Goal: Task Accomplishment & Management: Manage account settings

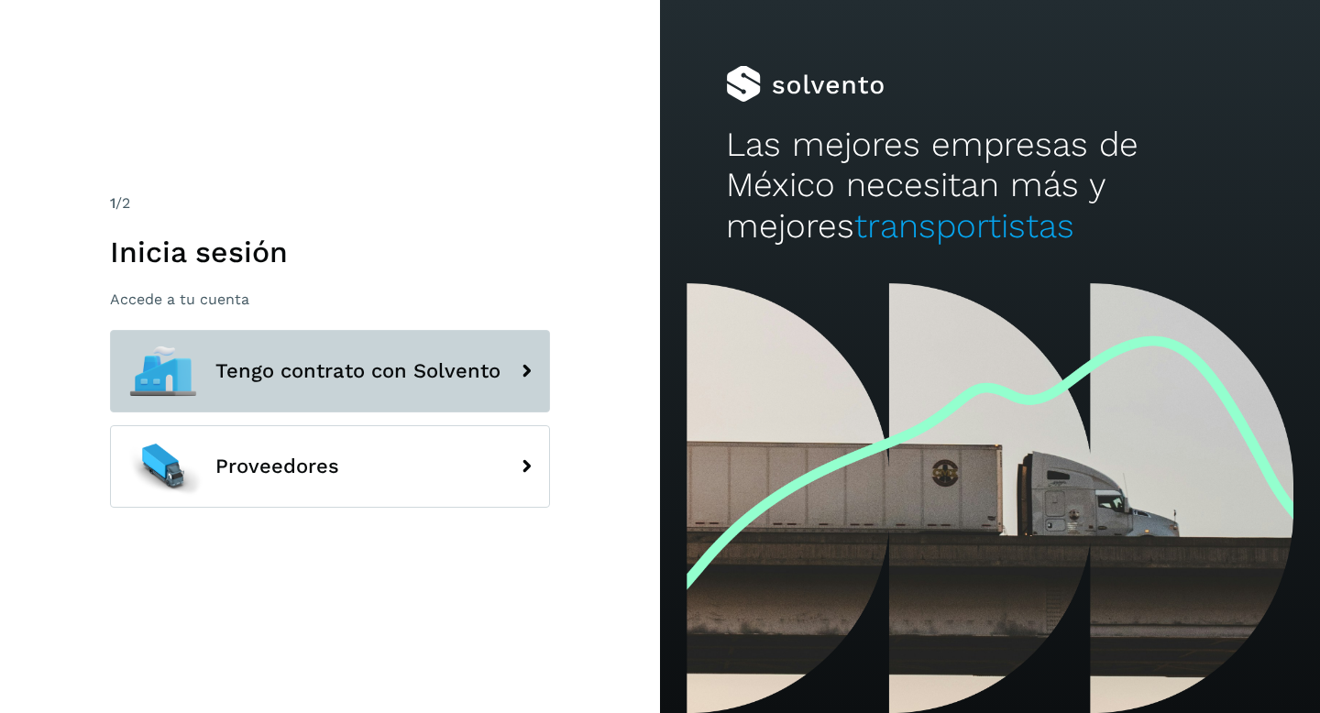
click at [321, 381] on span "Tengo contrato con Solvento" at bounding box center [357, 371] width 285 height 22
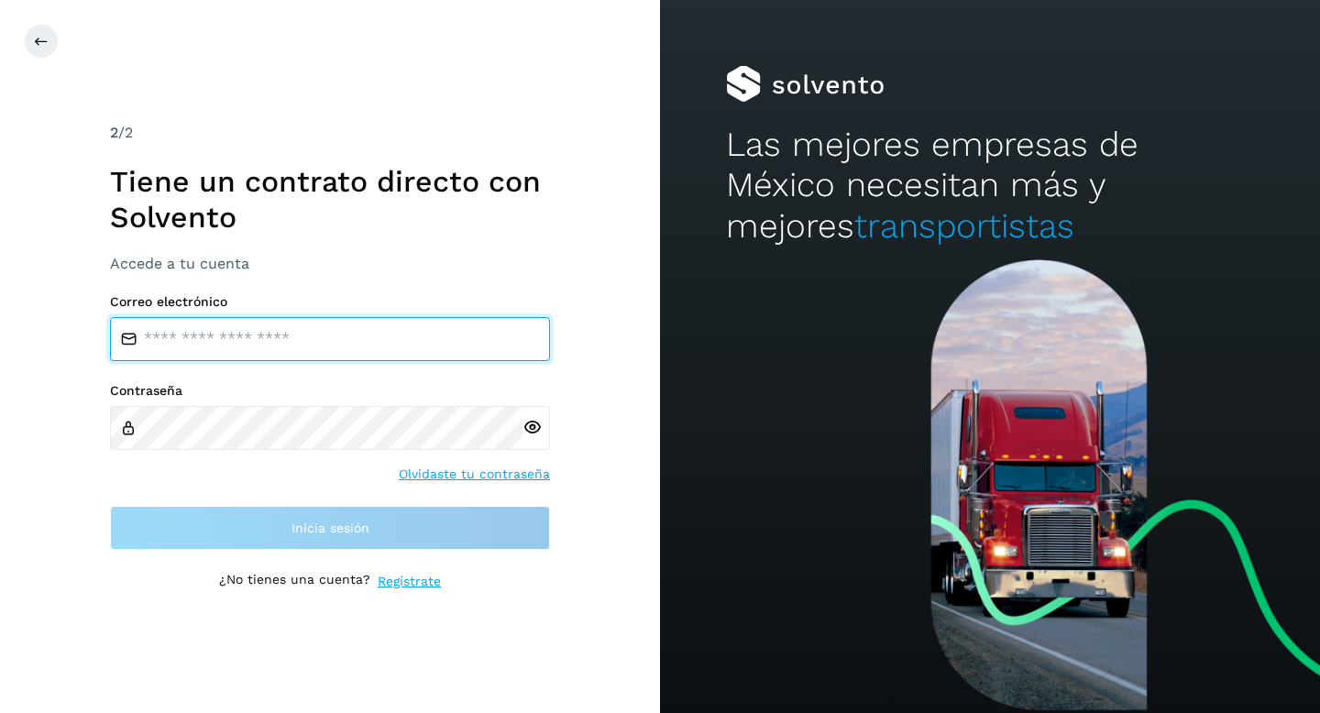
type input "**********"
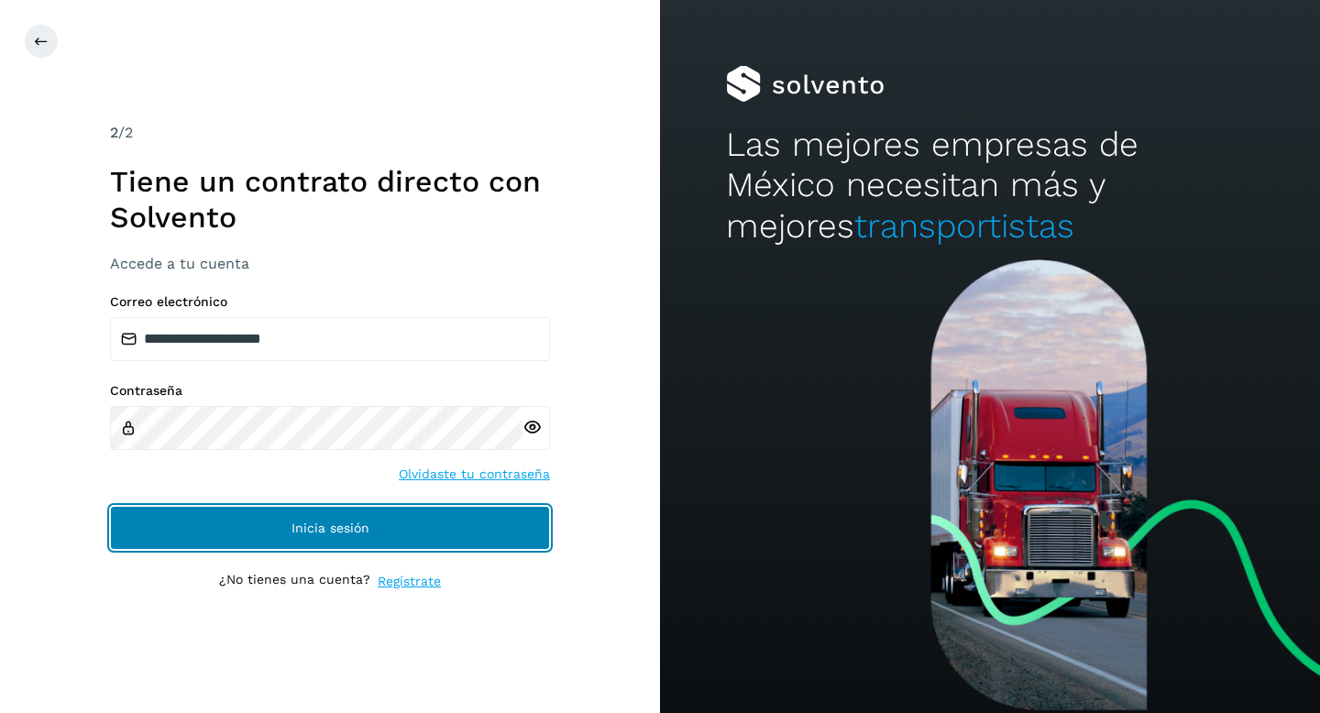
click at [246, 529] on button "Inicia sesión" at bounding box center [330, 528] width 440 height 44
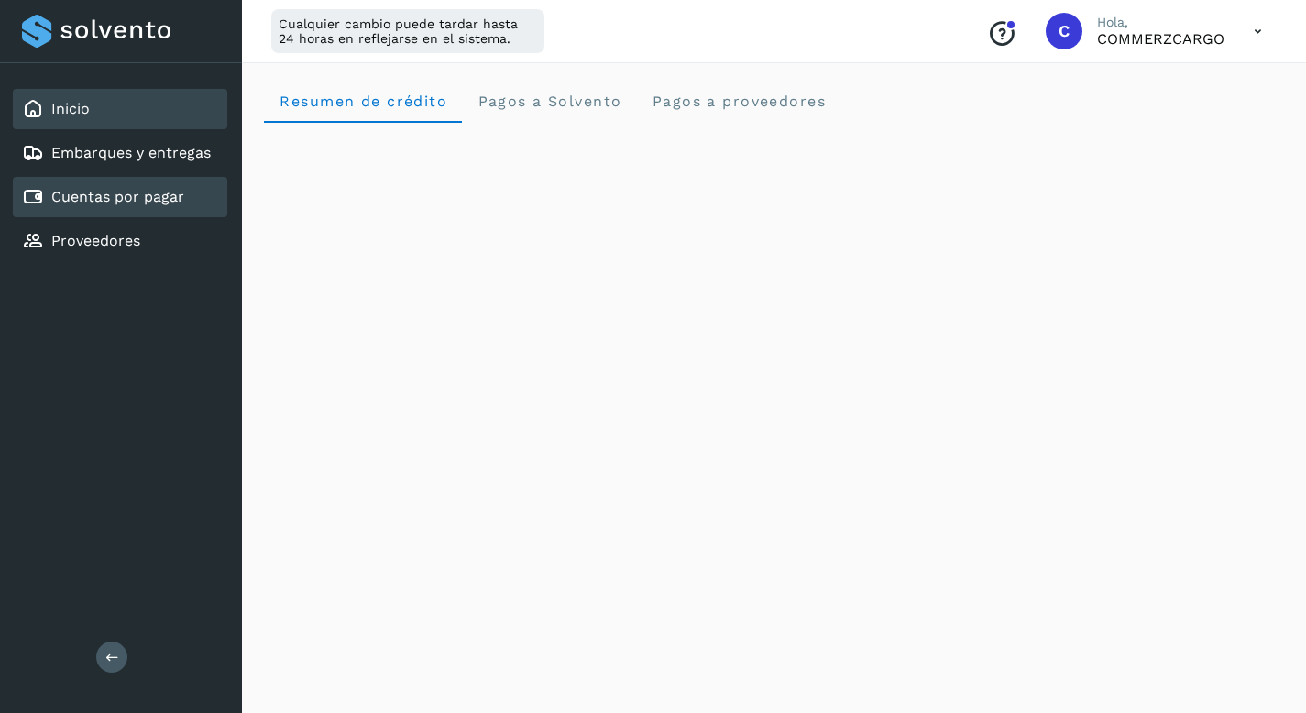
click at [132, 203] on link "Cuentas por pagar" at bounding box center [117, 196] width 133 height 17
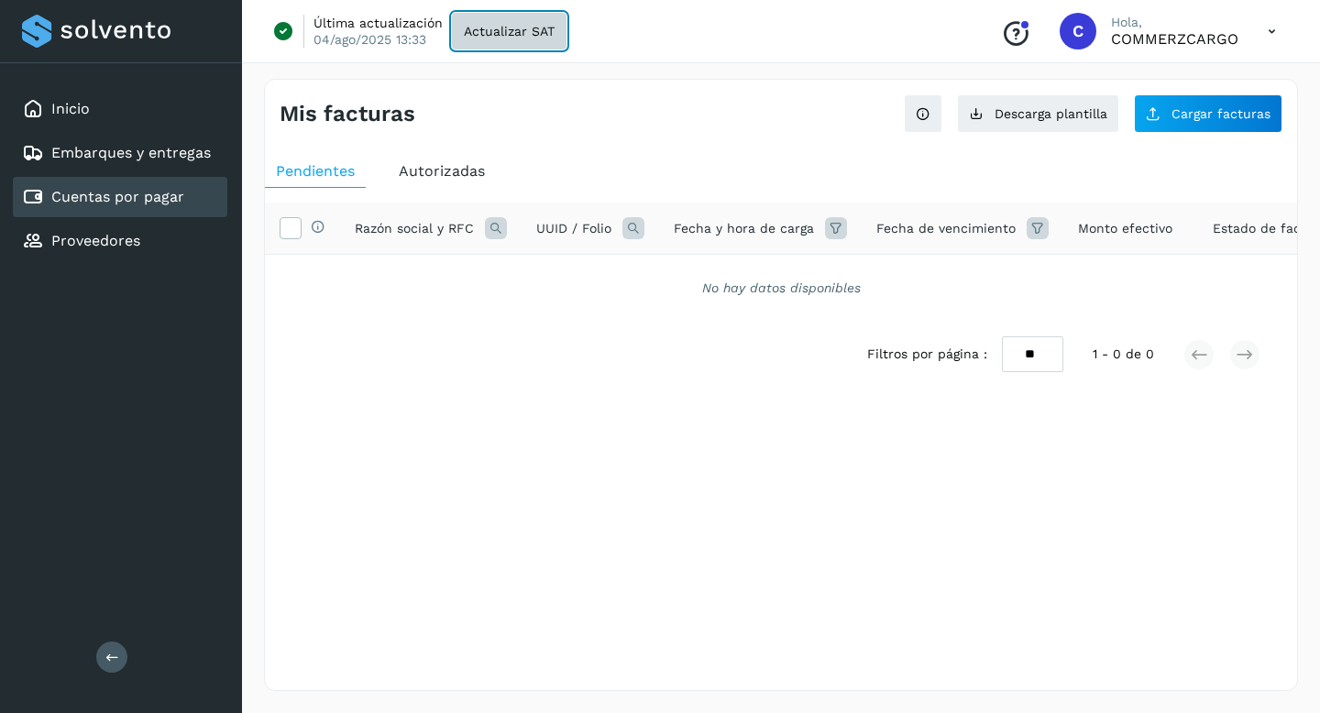
click at [501, 36] on span "Actualizar SAT" at bounding box center [509, 31] width 91 height 13
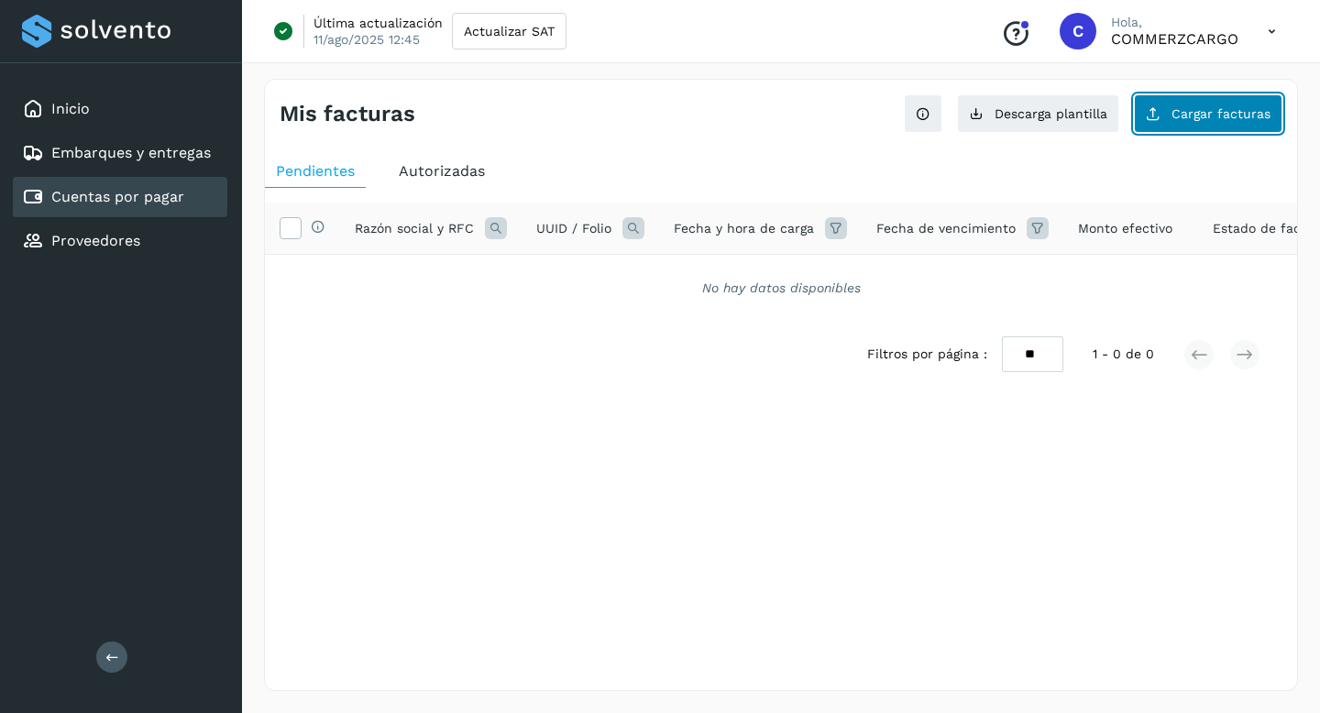
click at [1184, 112] on span "Cargar facturas" at bounding box center [1221, 113] width 99 height 13
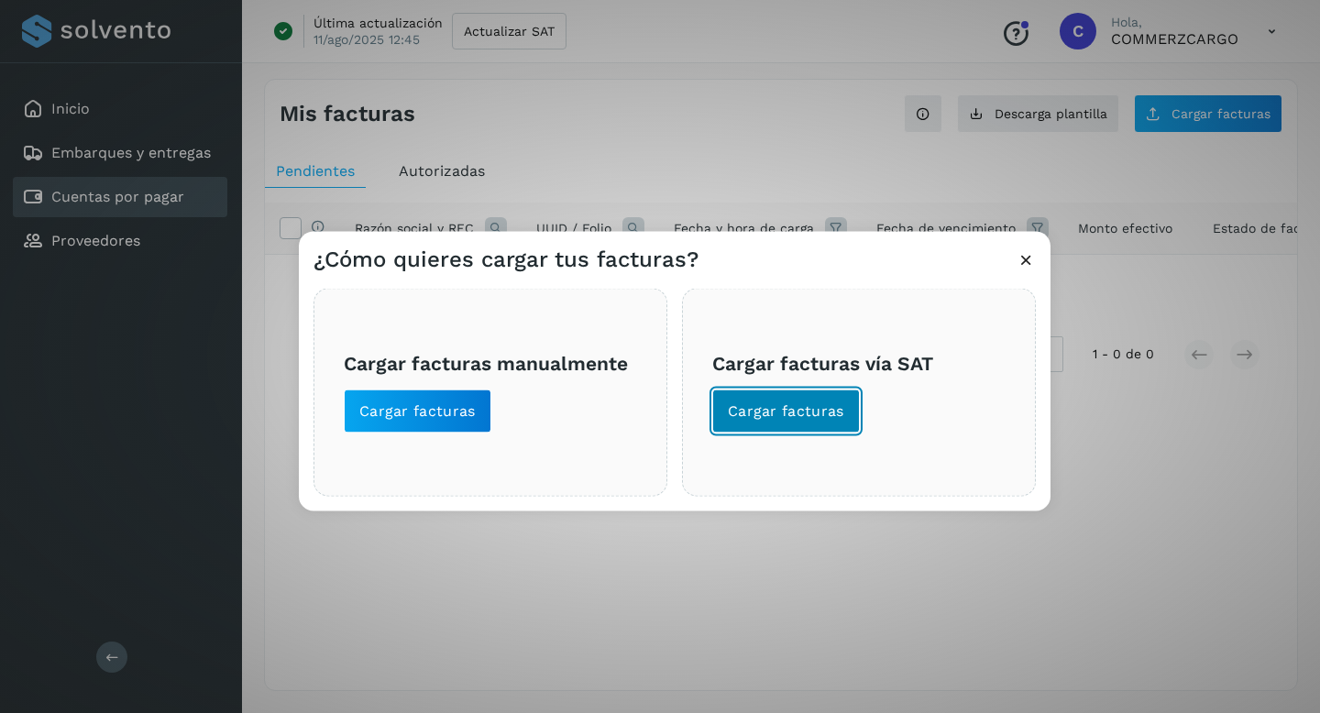
click at [818, 418] on span "Cargar facturas" at bounding box center [786, 412] width 116 height 20
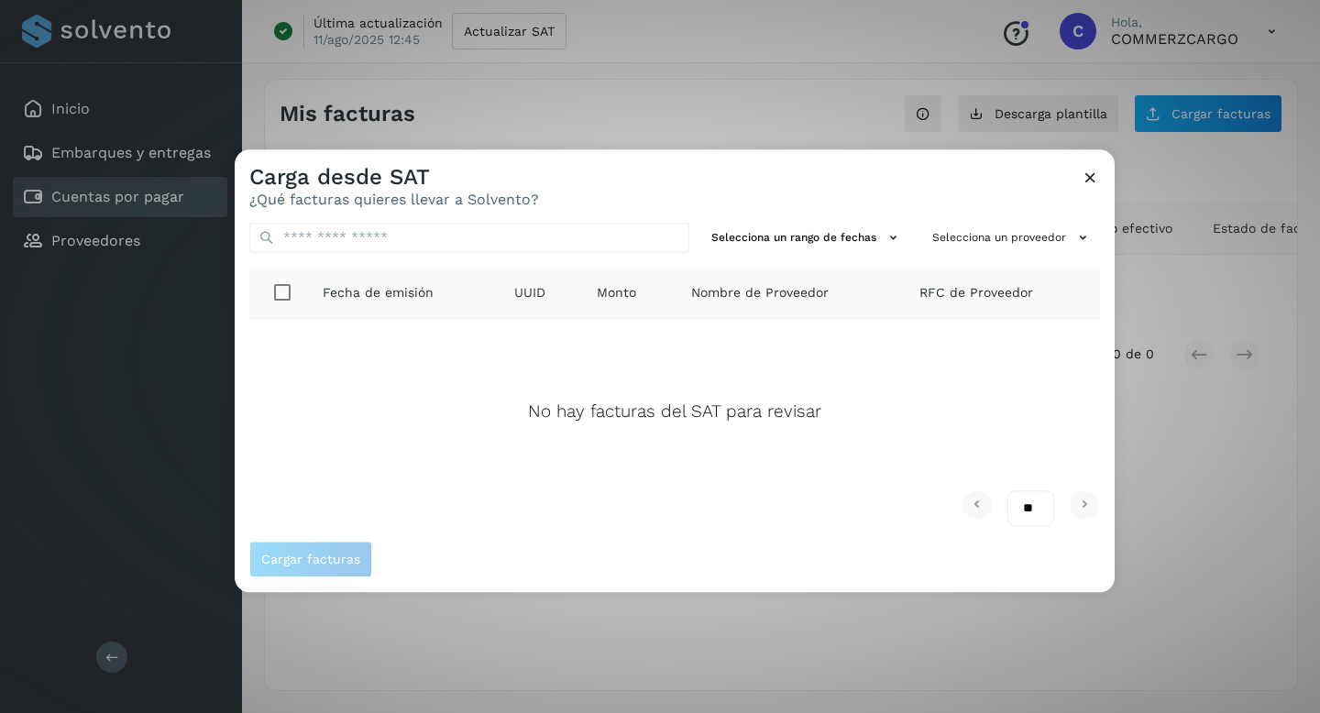
click at [1085, 173] on icon at bounding box center [1090, 177] width 19 height 19
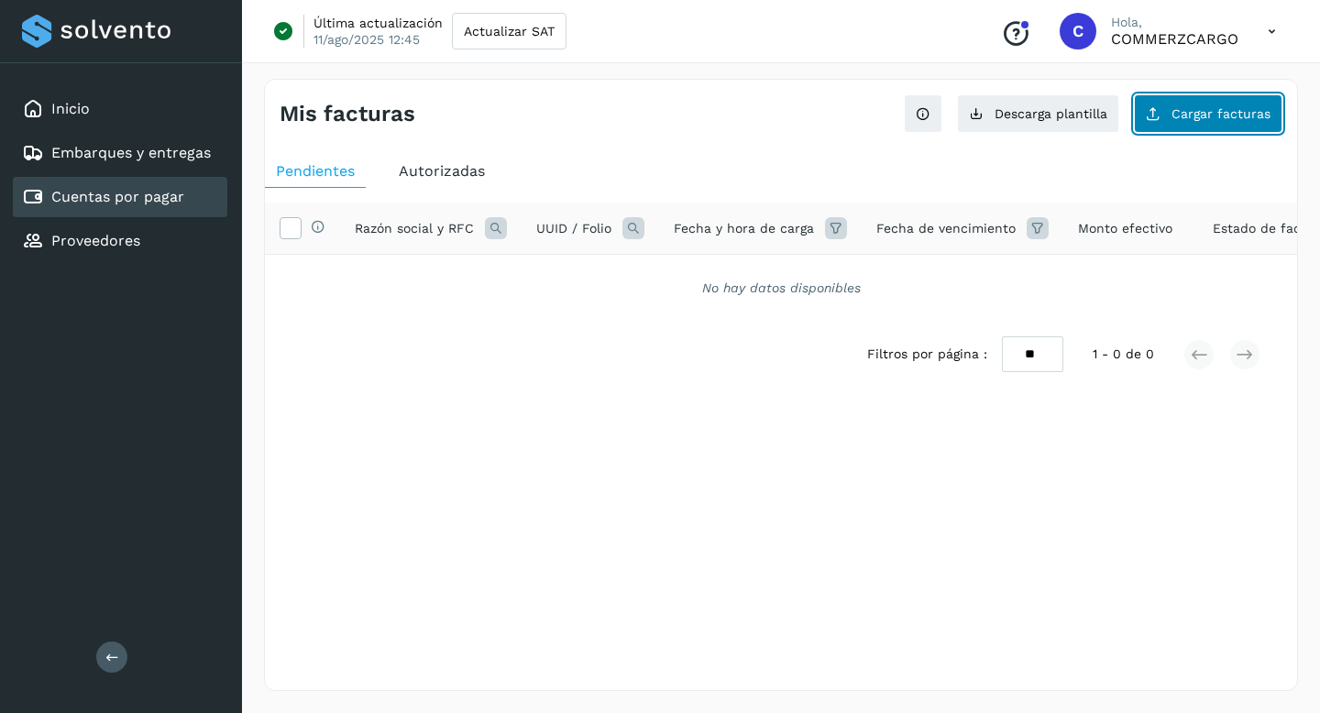
click at [1199, 125] on button "Cargar facturas" at bounding box center [1208, 113] width 149 height 39
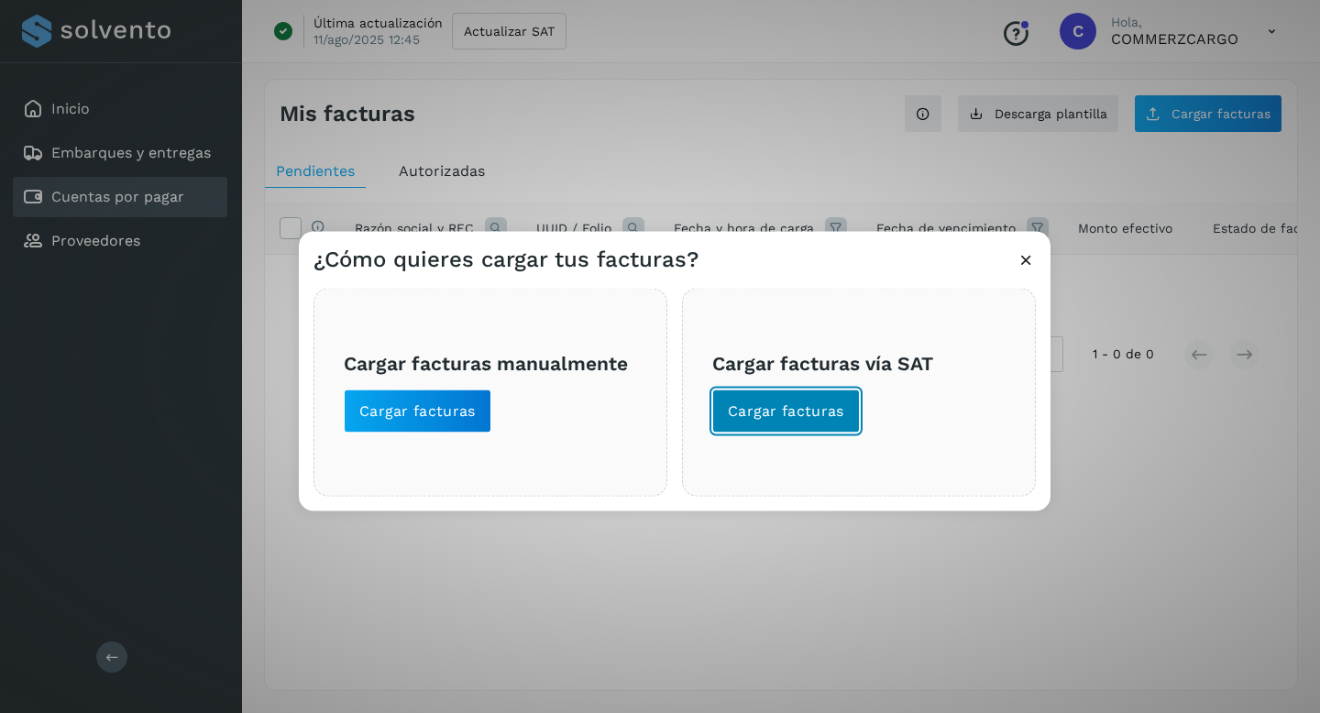
click at [779, 413] on span "Cargar facturas" at bounding box center [786, 412] width 116 height 20
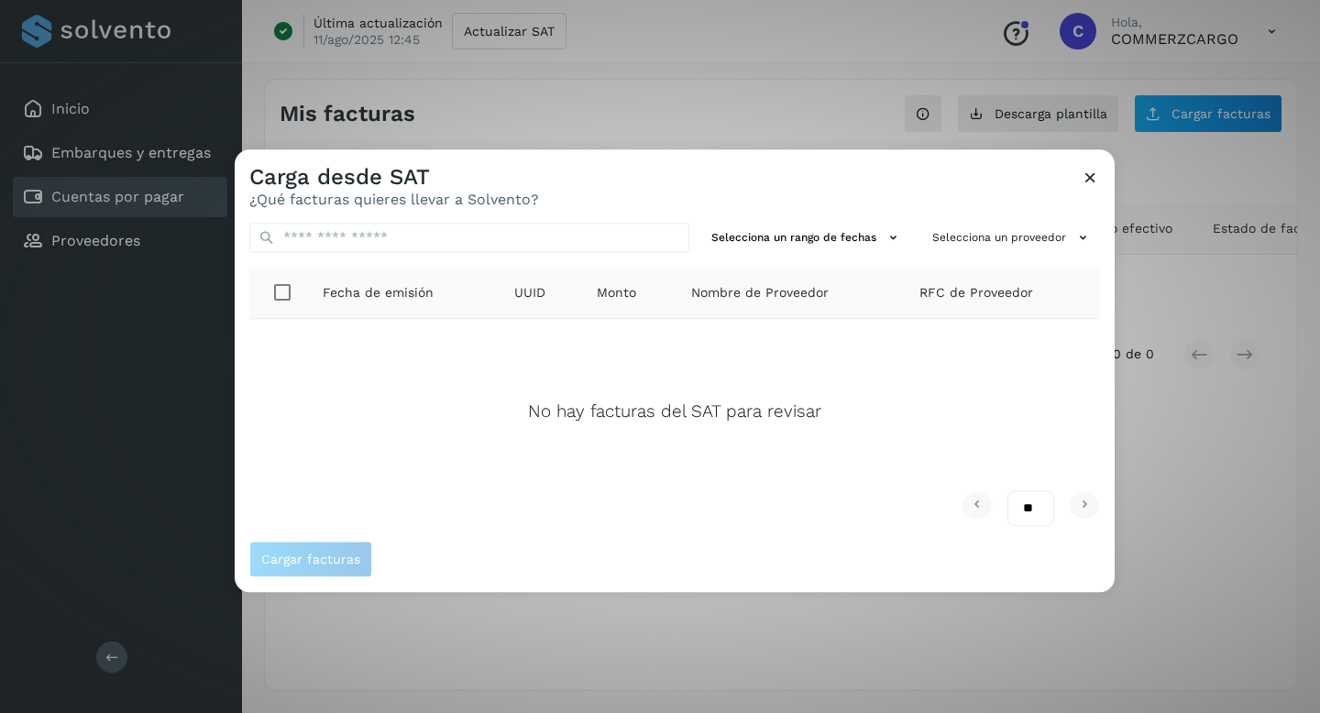
click at [1087, 178] on icon at bounding box center [1090, 177] width 19 height 19
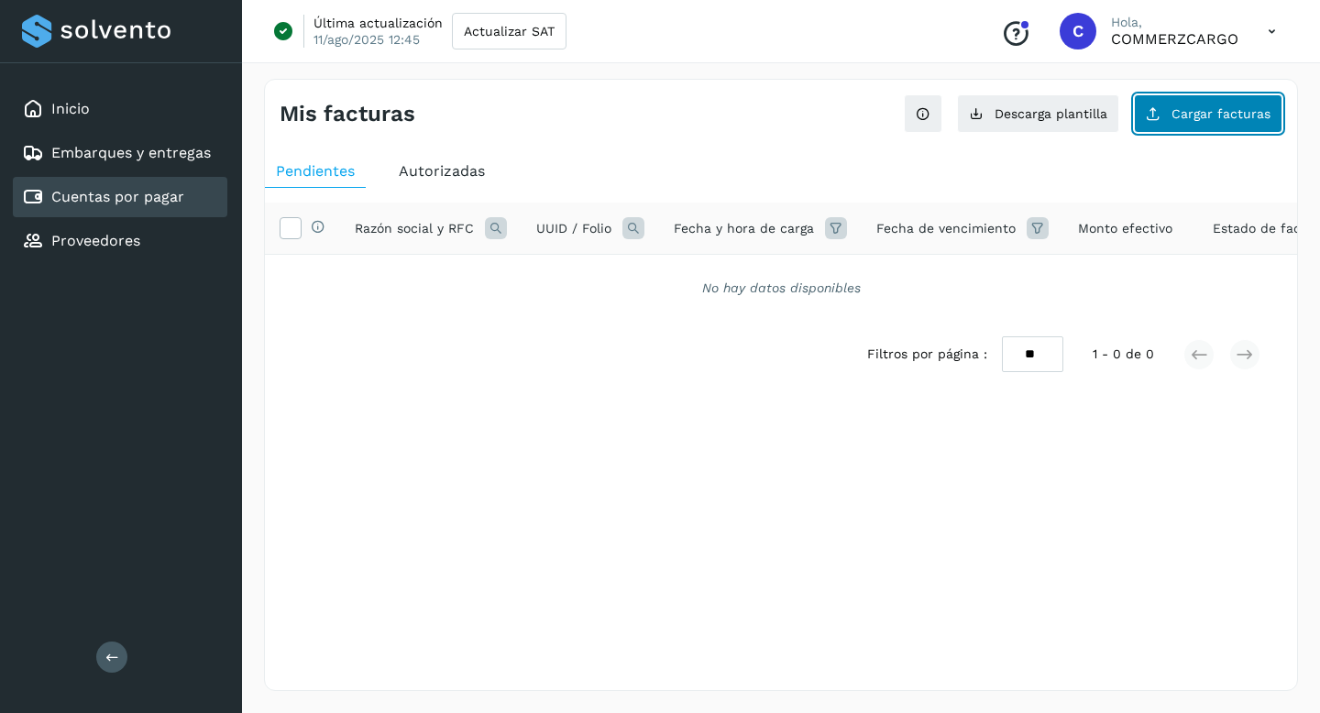
click at [1209, 119] on span "Cargar facturas" at bounding box center [1221, 113] width 99 height 13
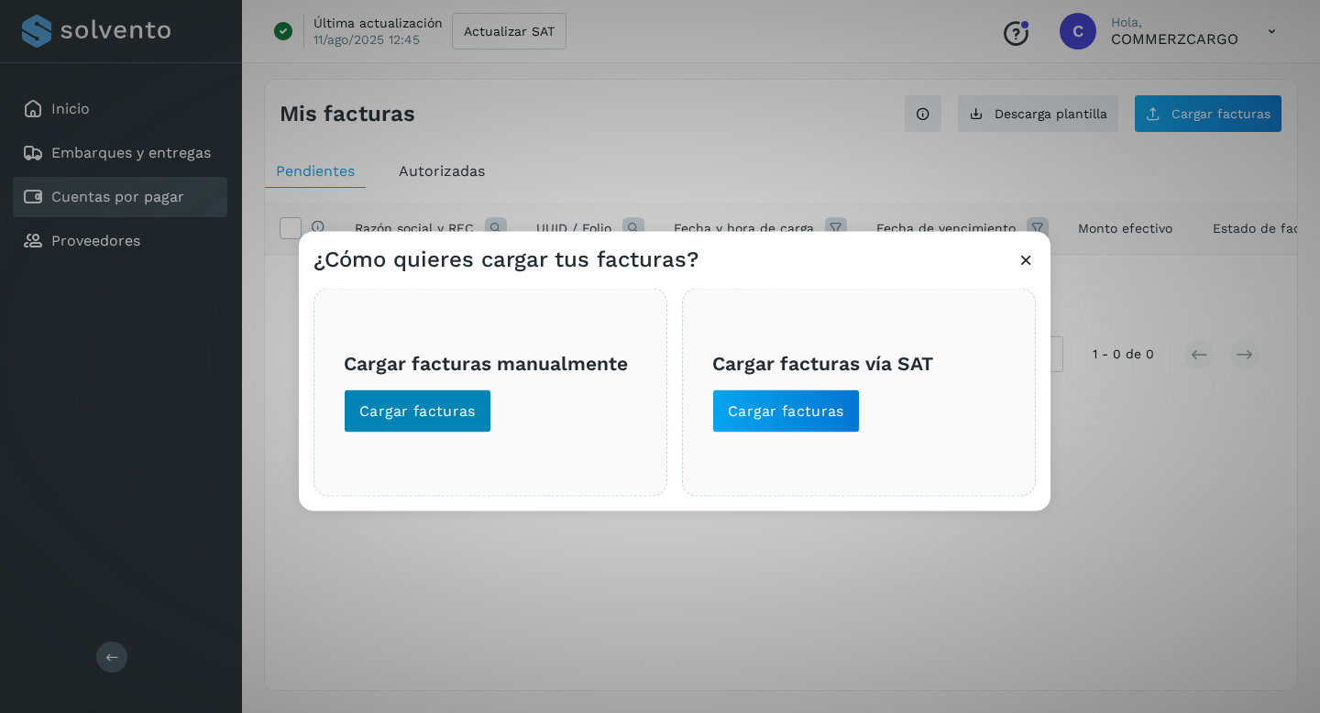
click at [456, 408] on span "Cargar facturas" at bounding box center [417, 412] width 116 height 20
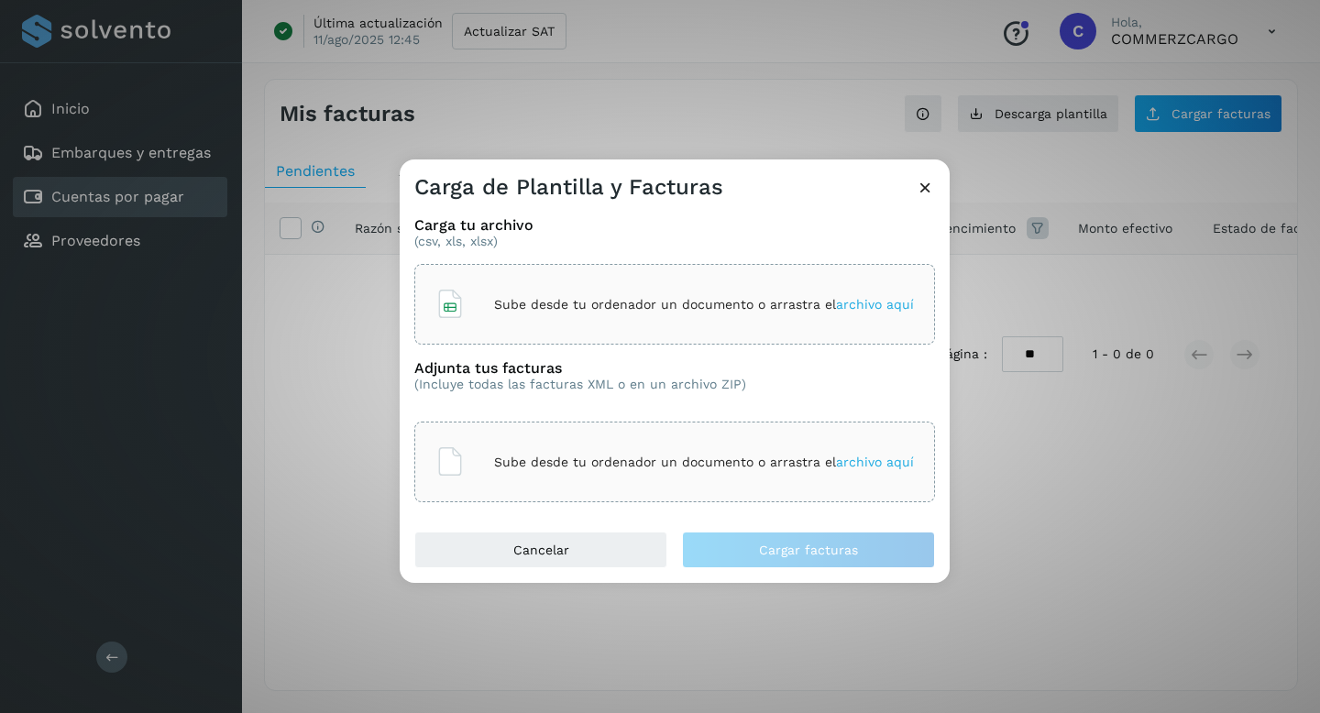
click at [860, 307] on span "archivo aquí" at bounding box center [875, 304] width 78 height 15
click at [856, 460] on span "archivo aquí" at bounding box center [875, 462] width 78 height 15
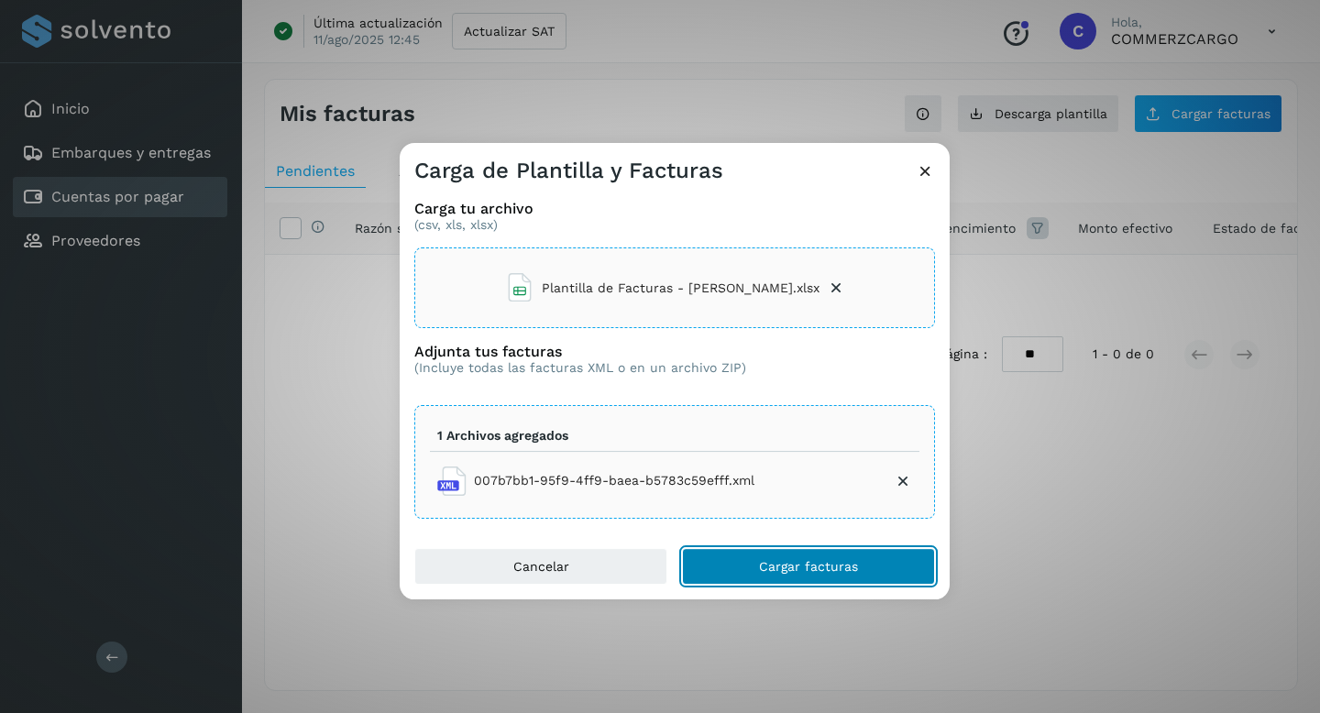
click at [839, 561] on span "Cargar facturas" at bounding box center [808, 566] width 99 height 13
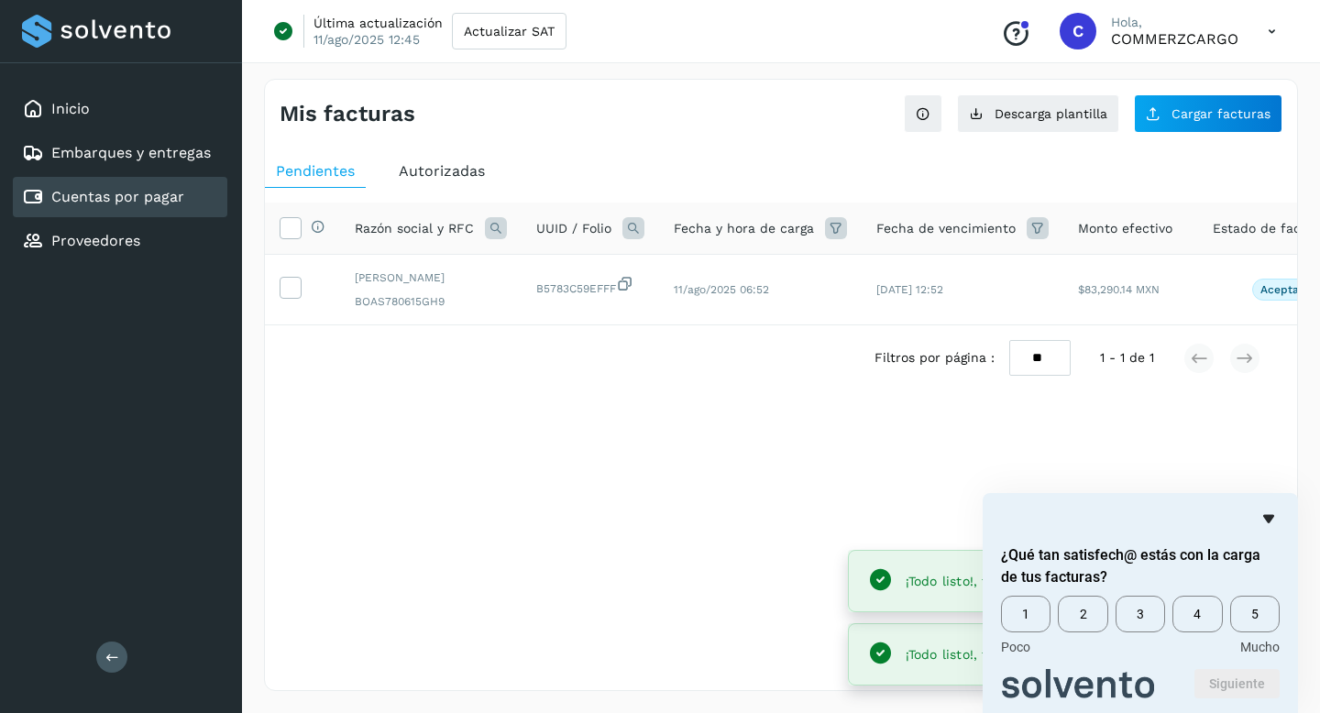
click at [1266, 517] on icon "Ocultar encuesta" at bounding box center [1268, 519] width 11 height 8
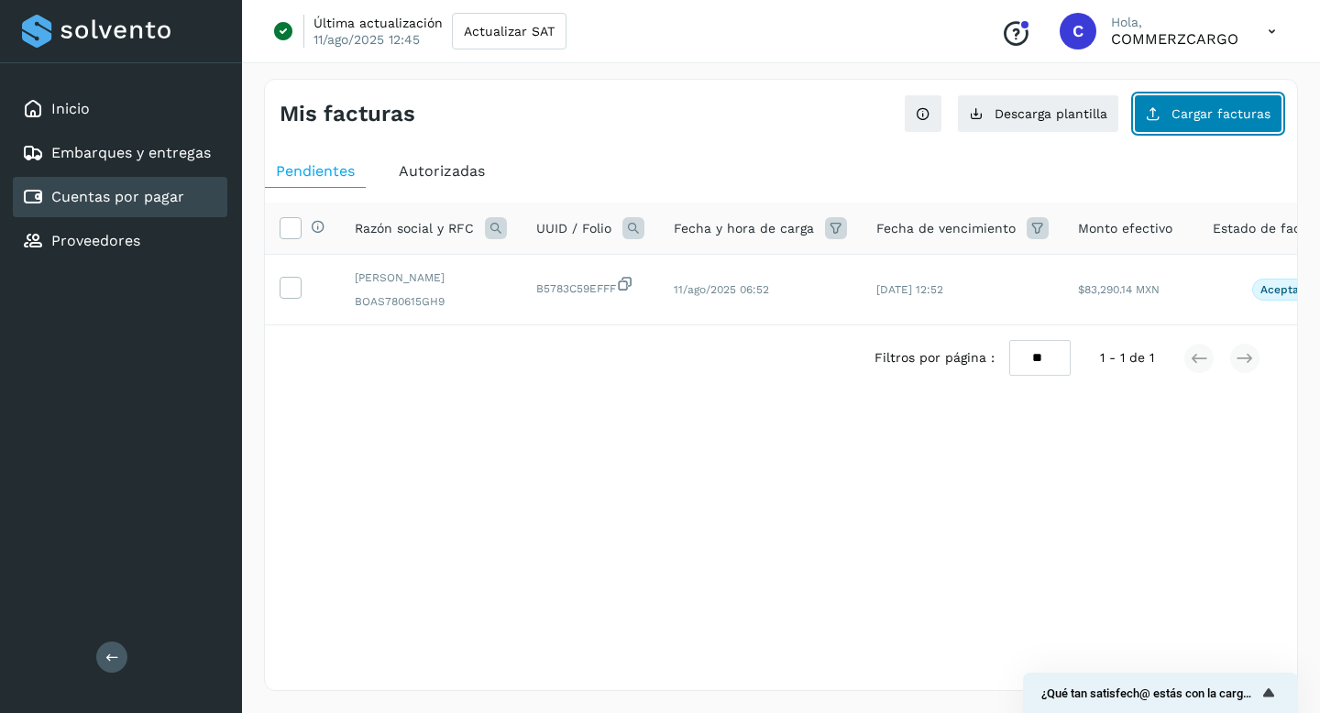
click at [1225, 110] on span "Cargar facturas" at bounding box center [1221, 113] width 99 height 13
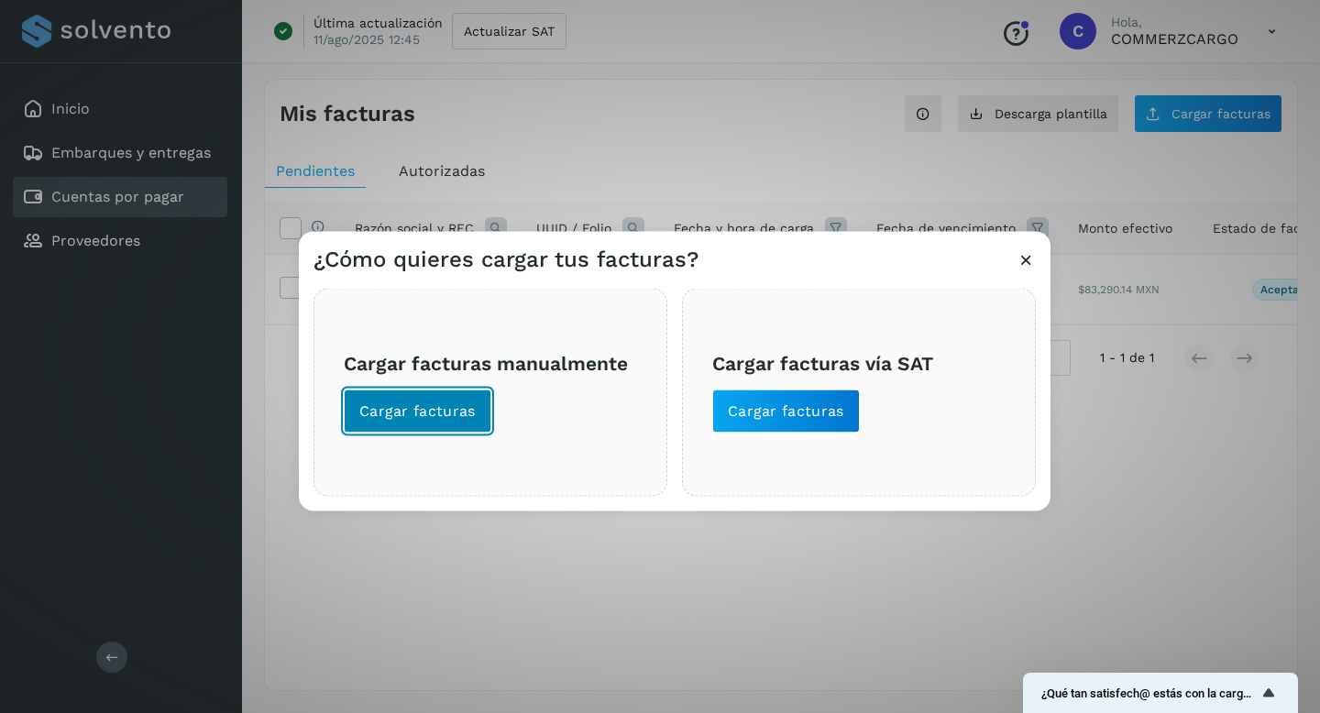
click at [451, 398] on button "Cargar facturas" at bounding box center [418, 412] width 148 height 44
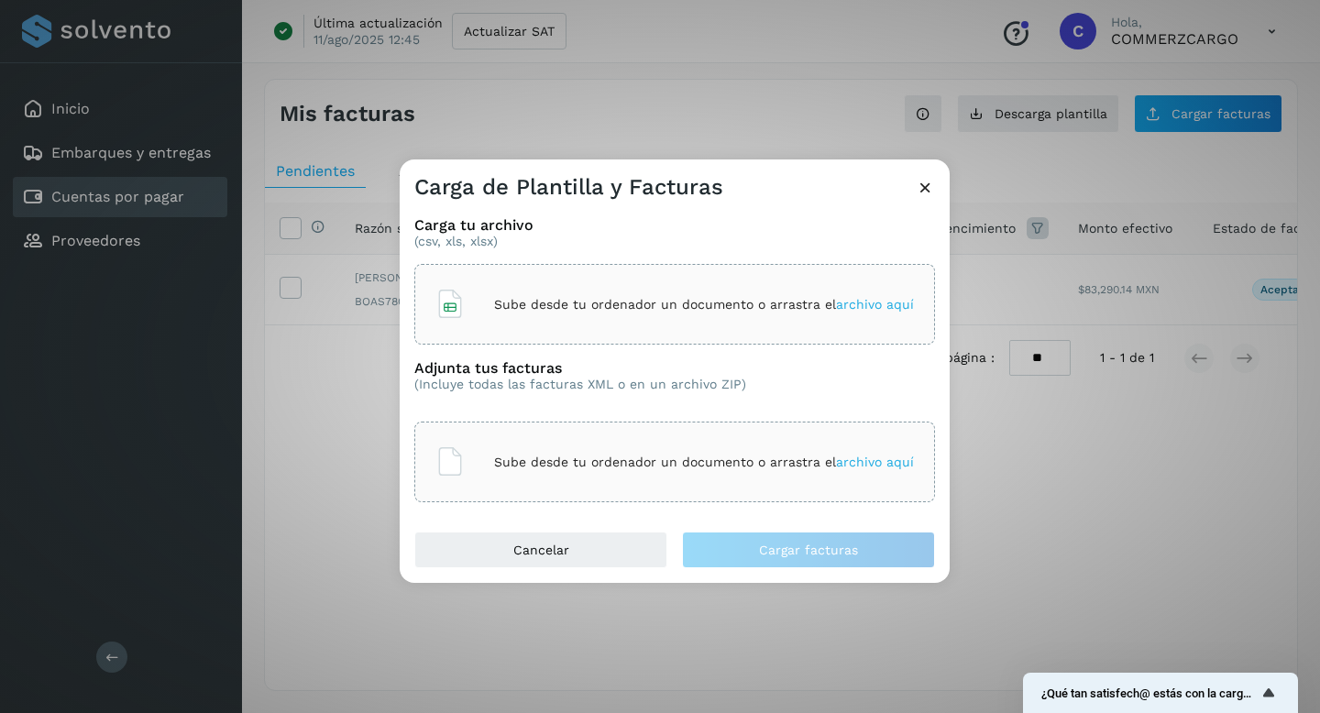
click at [856, 307] on span "archivo aquí" at bounding box center [875, 304] width 78 height 15
click at [857, 455] on span "archivo aquí" at bounding box center [875, 462] width 78 height 15
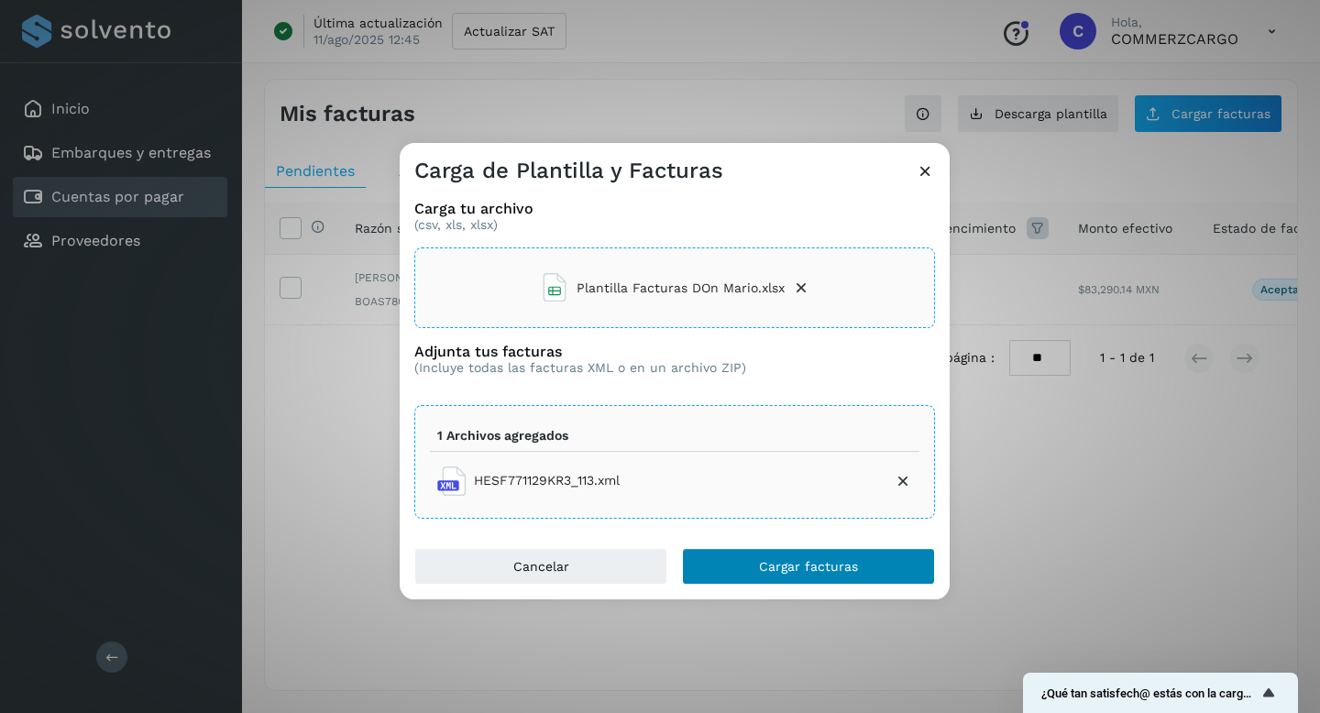
click at [830, 571] on span "Cargar facturas" at bounding box center [808, 566] width 99 height 13
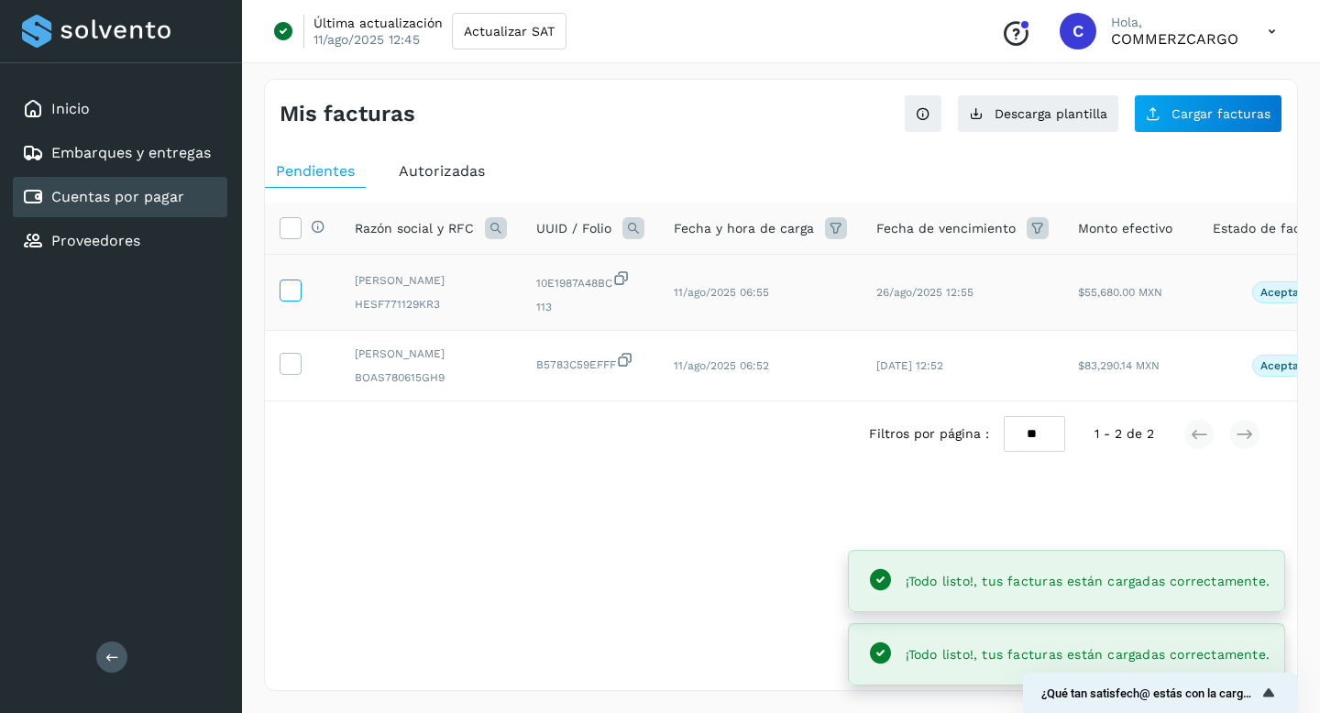
click at [281, 292] on icon at bounding box center [290, 289] width 19 height 19
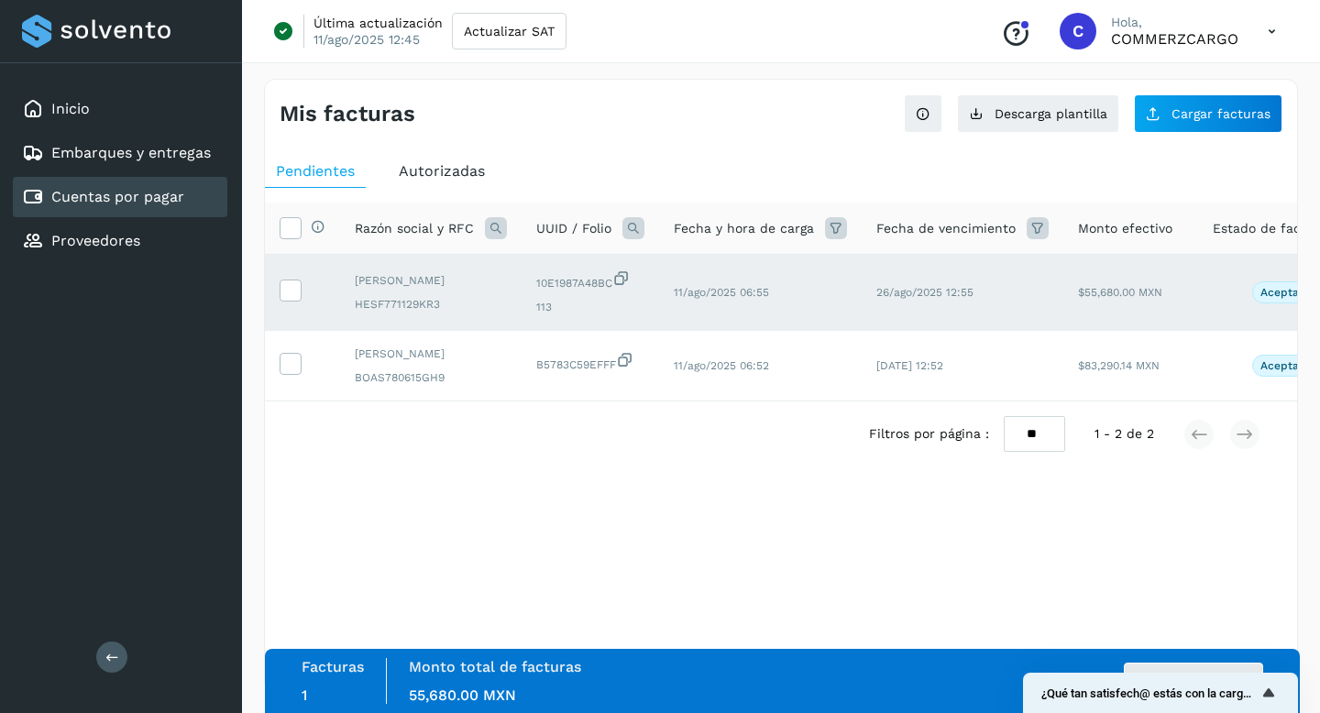
click at [1172, 593] on div "Mis facturas Ver instrucciones para cargar Facturas Descarga plantilla Cargar f…" at bounding box center [781, 385] width 1034 height 612
click at [1168, 666] on button "Autorizar facturas" at bounding box center [1193, 681] width 139 height 37
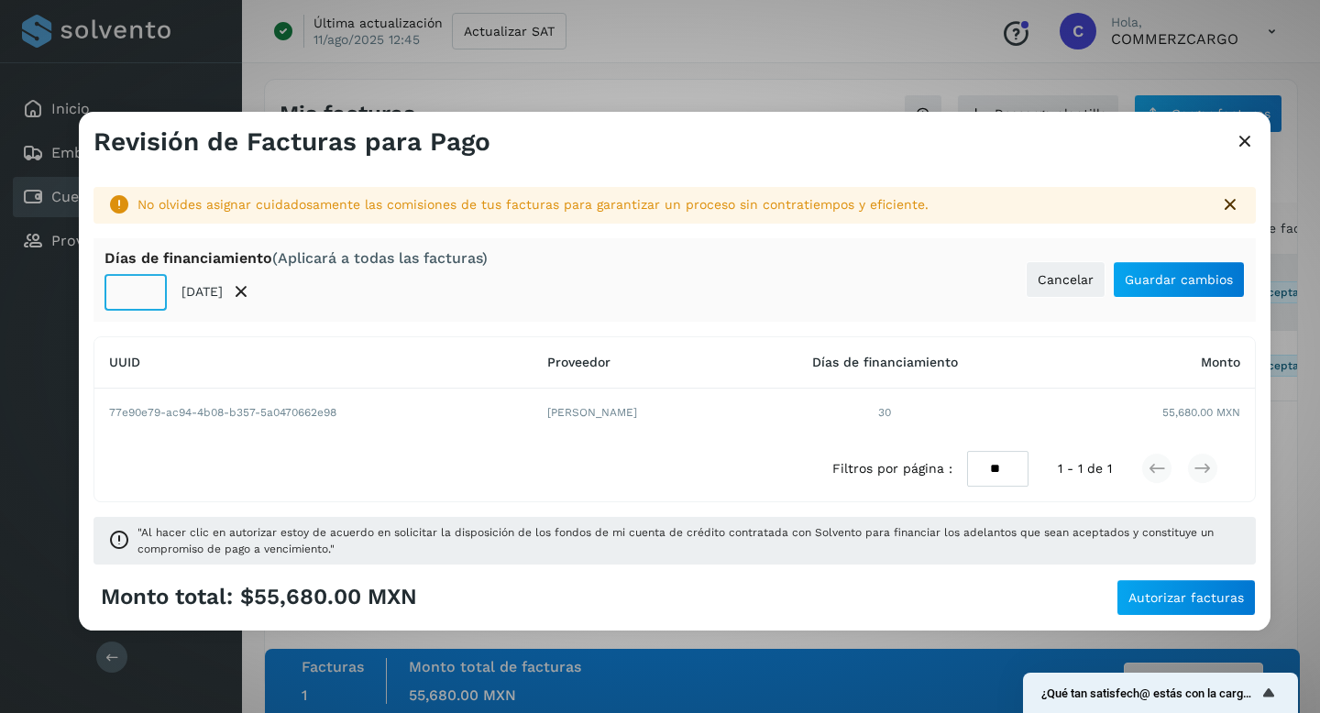
click at [139, 296] on input "**" at bounding box center [136, 292] width 62 height 37
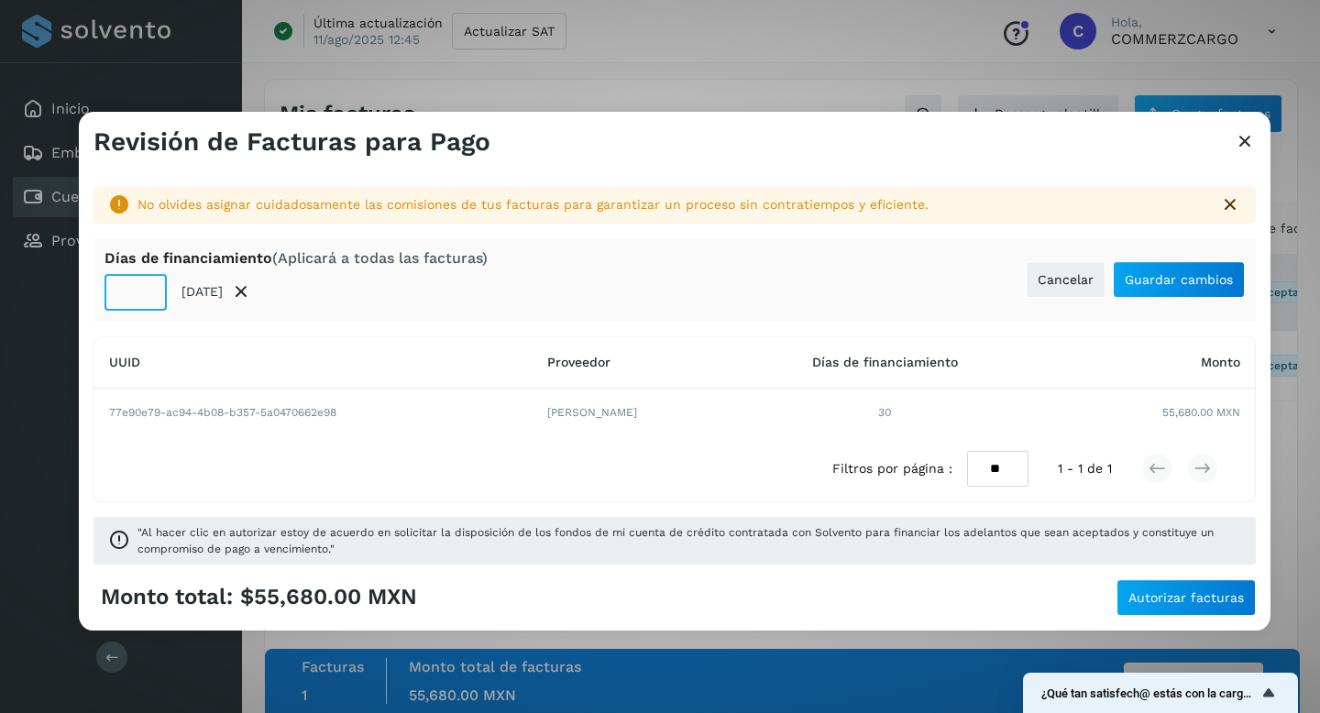
click at [139, 296] on input "**" at bounding box center [136, 292] width 62 height 37
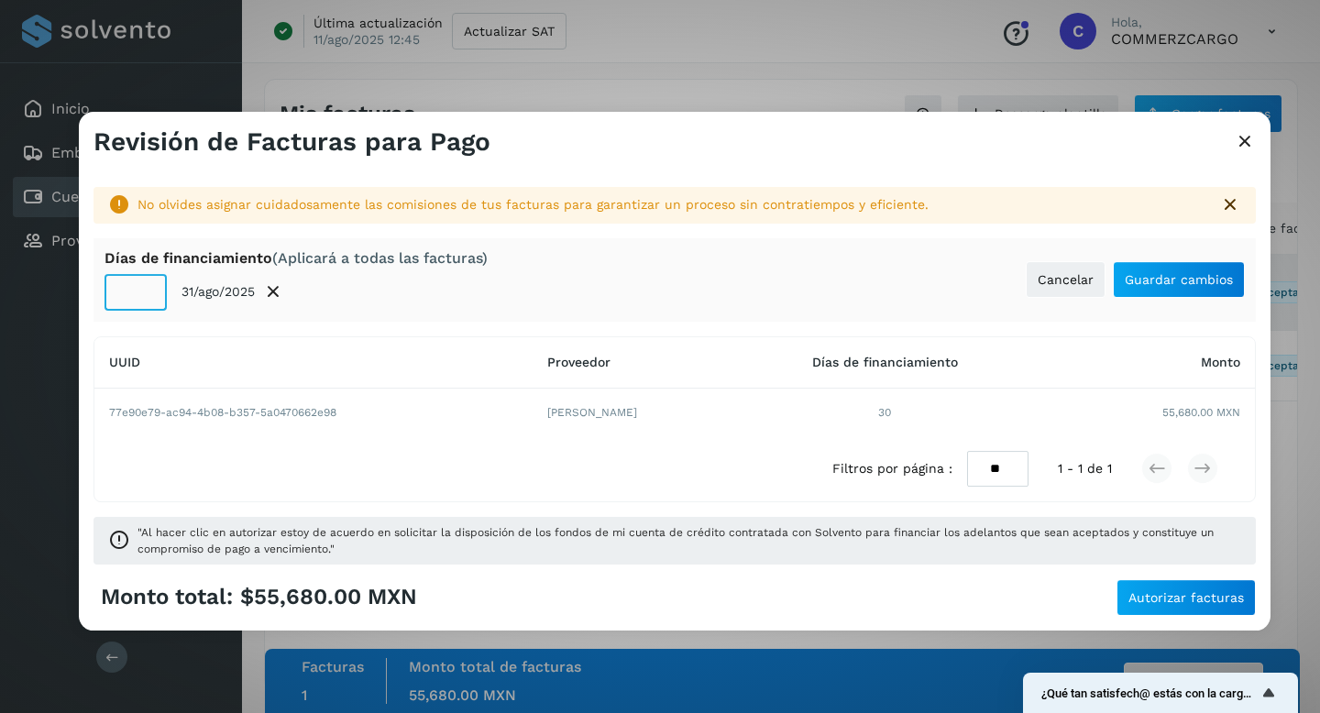
click at [139, 296] on input "**" at bounding box center [136, 292] width 62 height 37
type input "**"
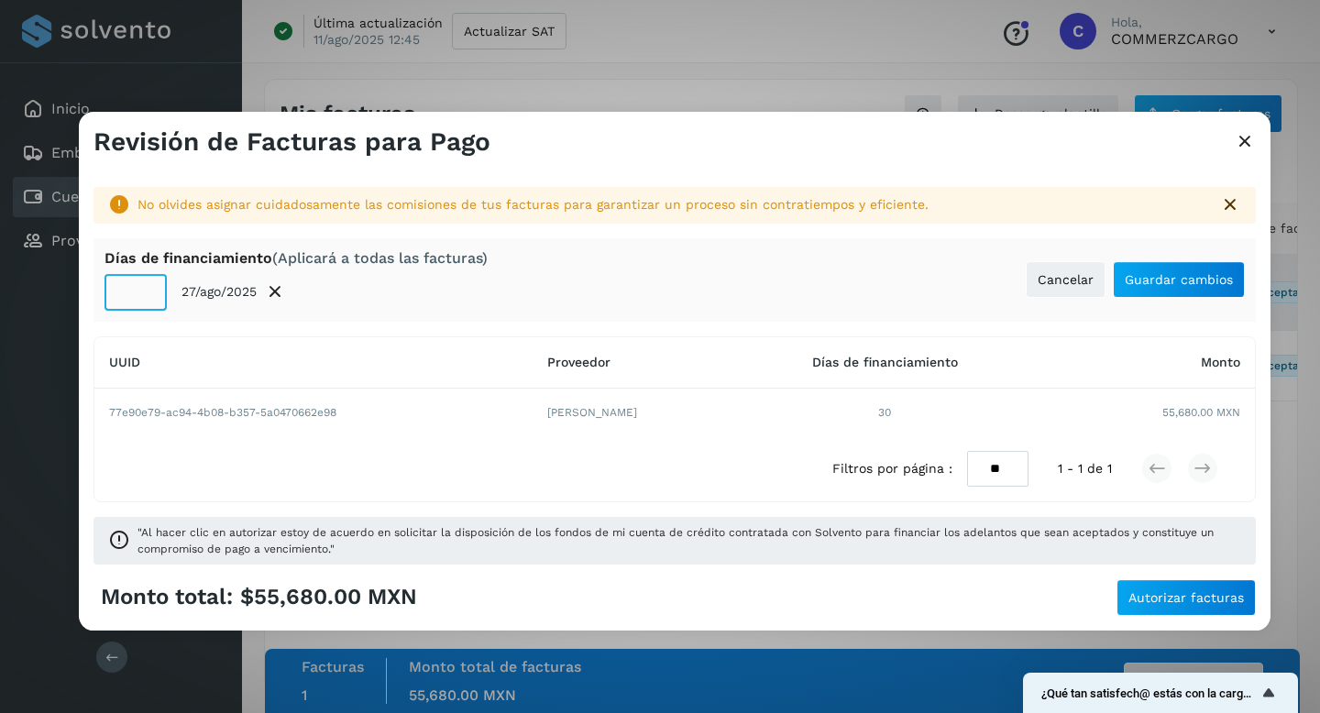
click at [139, 296] on input "**" at bounding box center [136, 292] width 62 height 37
click at [429, 324] on div "No olvides asignar cuidadosamente las comisiones de tus facturas para garantiza…" at bounding box center [675, 369] width 1192 height 422
click at [1160, 279] on span "Guardar cambios" at bounding box center [1179, 279] width 108 height 13
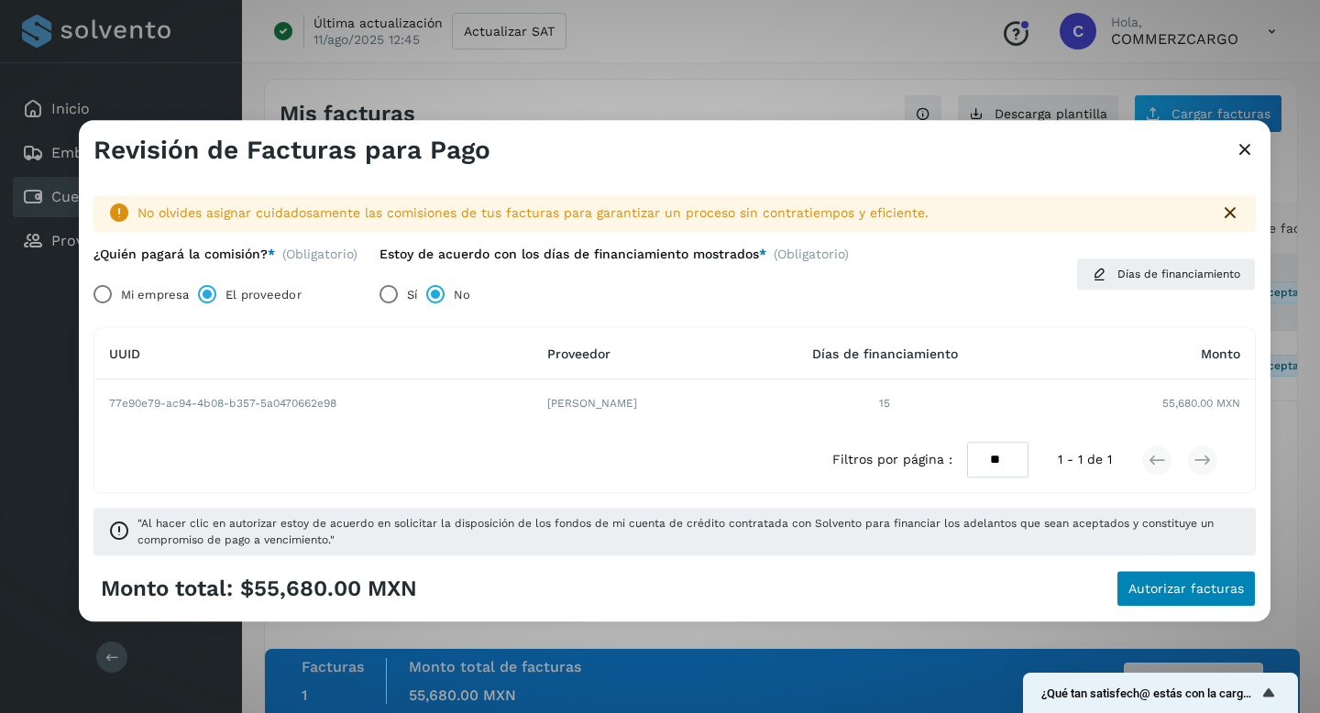
click at [1184, 590] on span "Autorizar facturas" at bounding box center [1187, 589] width 116 height 13
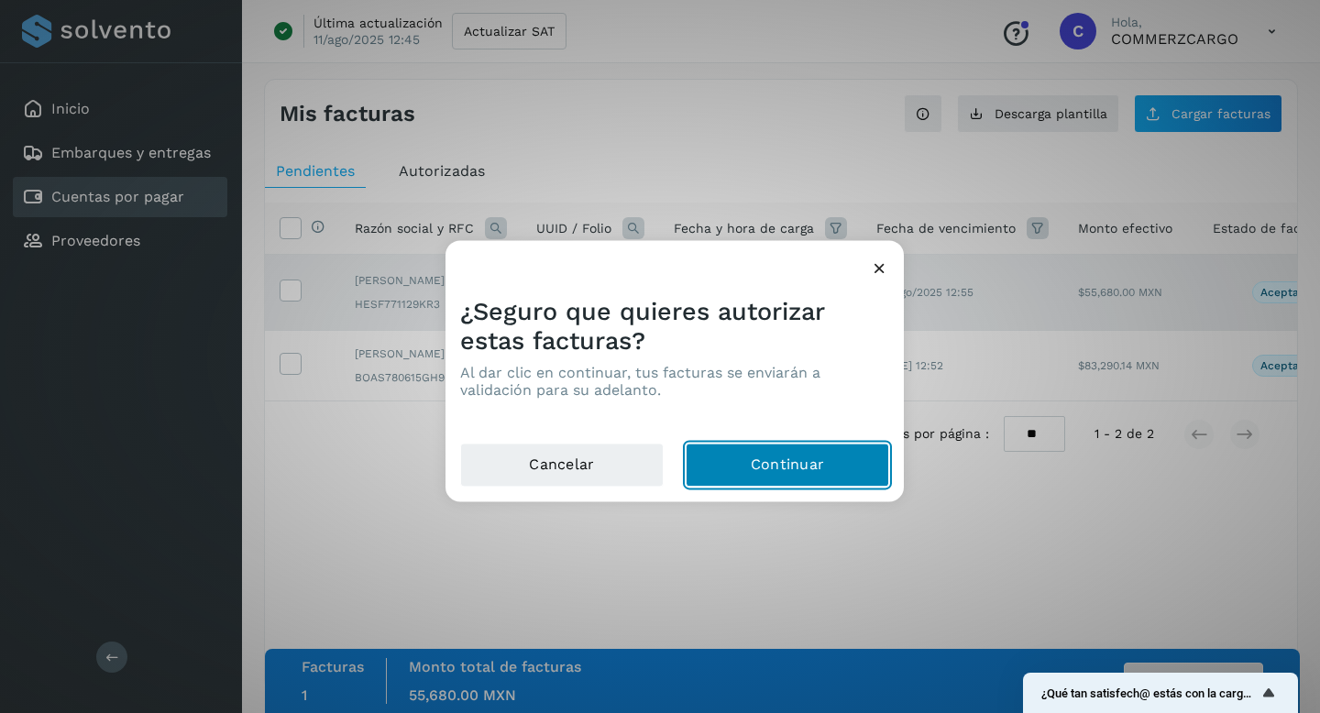
click at [800, 474] on button "Continuar" at bounding box center [788, 466] width 204 height 44
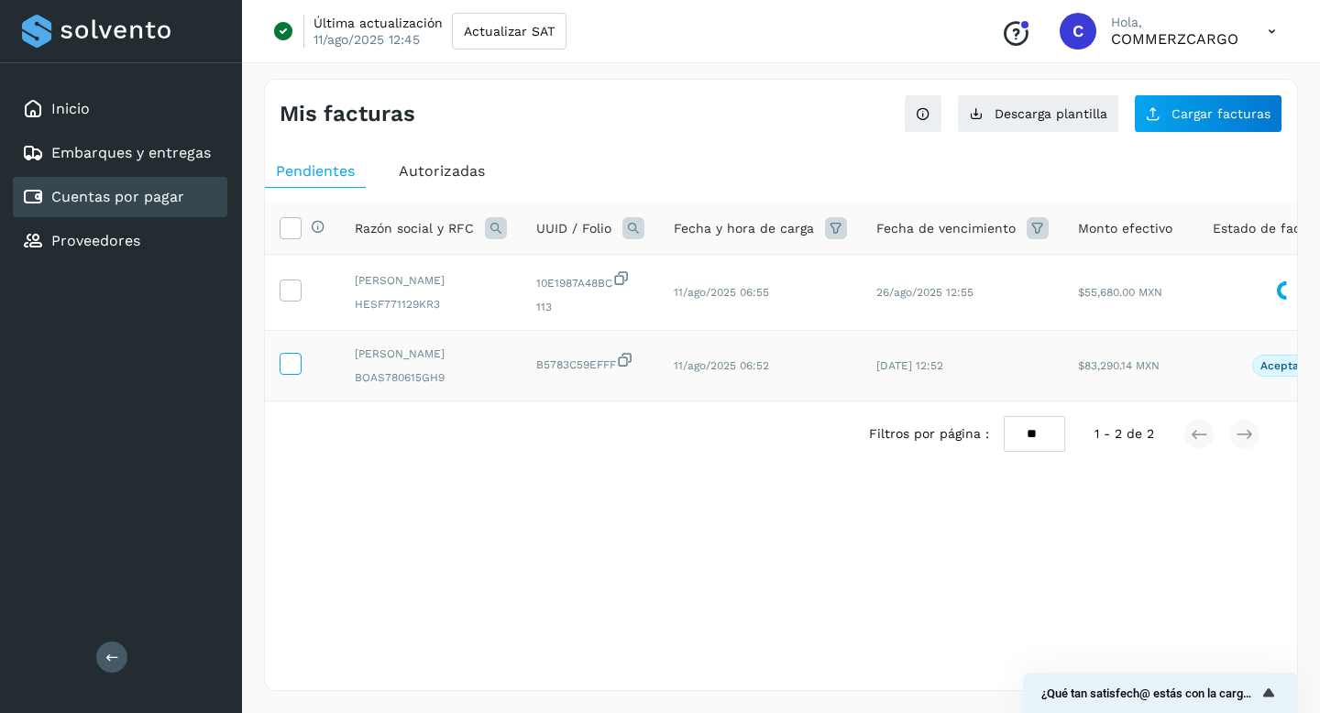
click at [292, 365] on icon at bounding box center [290, 362] width 19 height 19
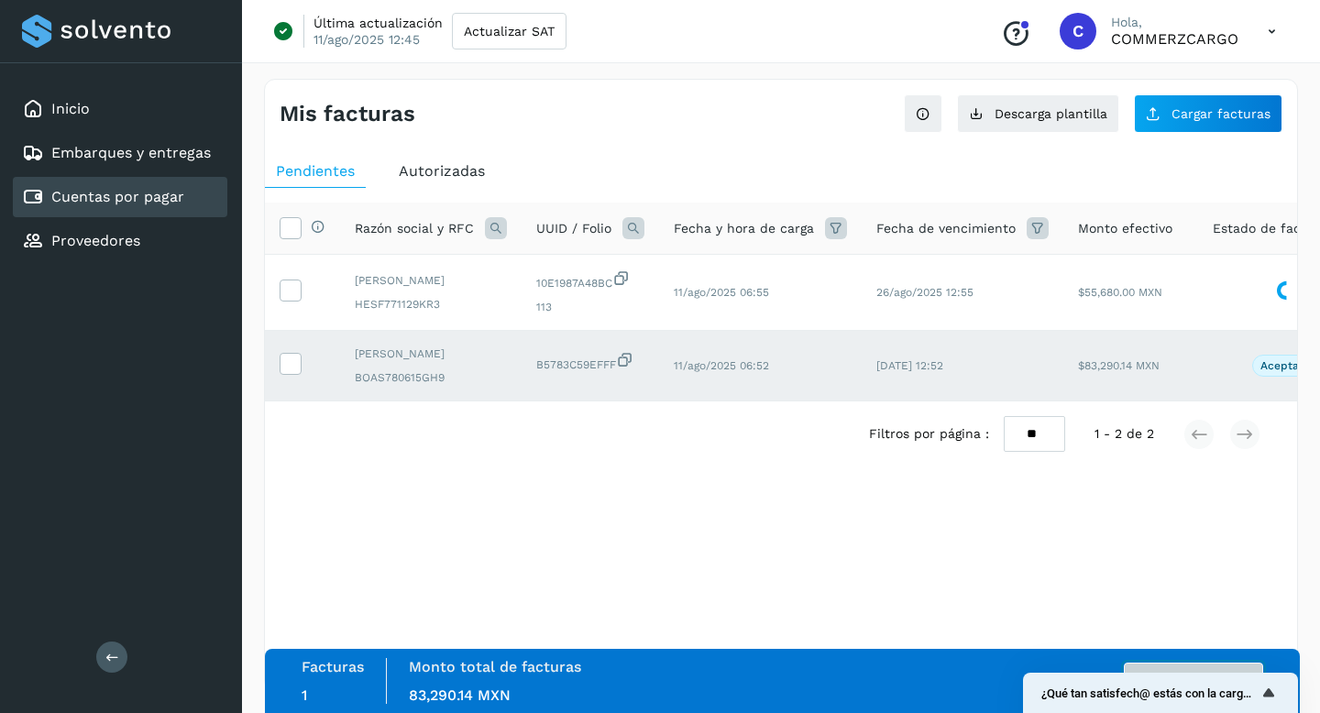
click at [1193, 666] on button "Autorizar facturas" at bounding box center [1193, 681] width 139 height 37
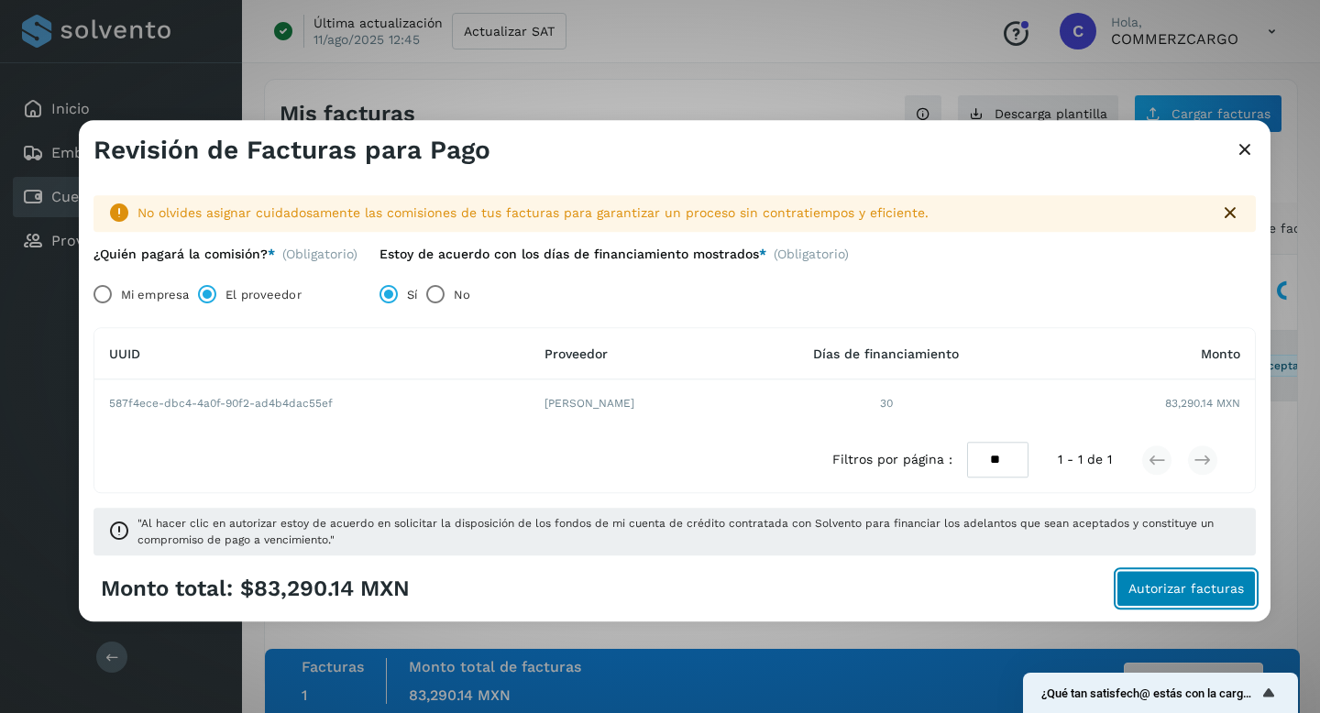
click at [1173, 594] on span "Autorizar facturas" at bounding box center [1187, 589] width 116 height 13
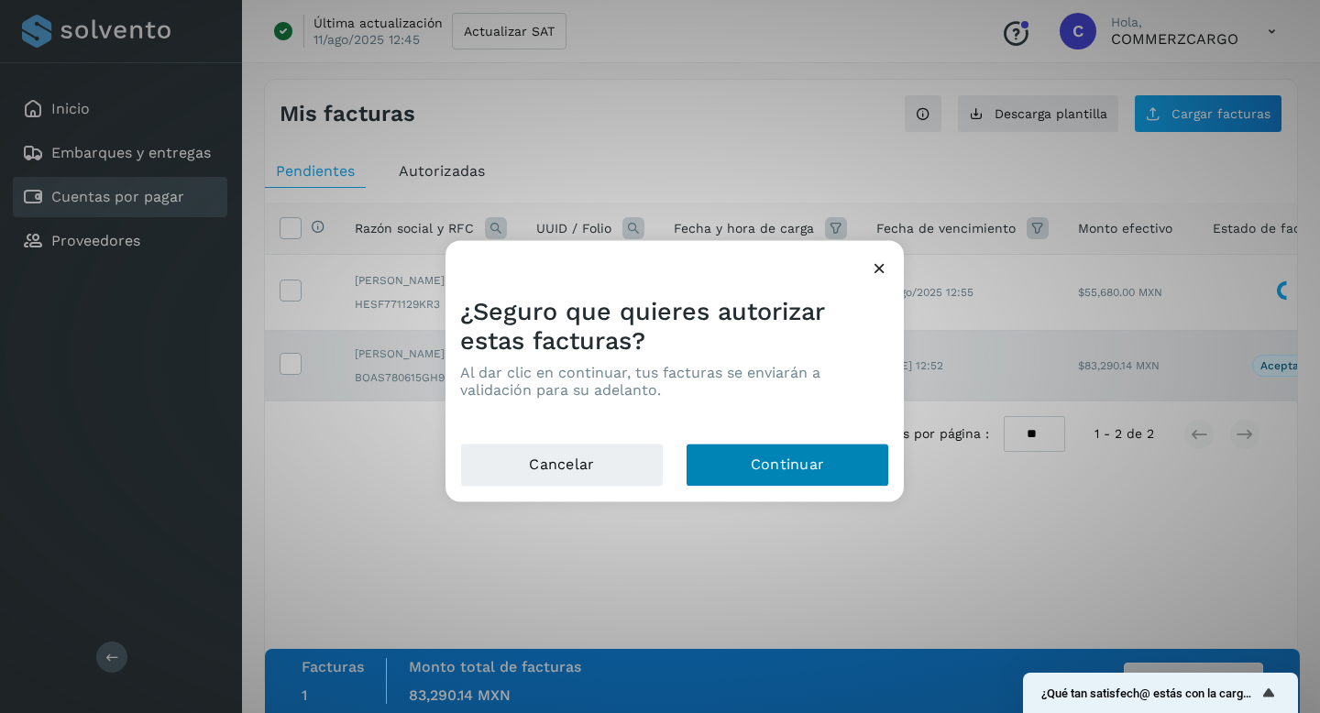
click at [789, 470] on button "Continuar" at bounding box center [788, 466] width 204 height 44
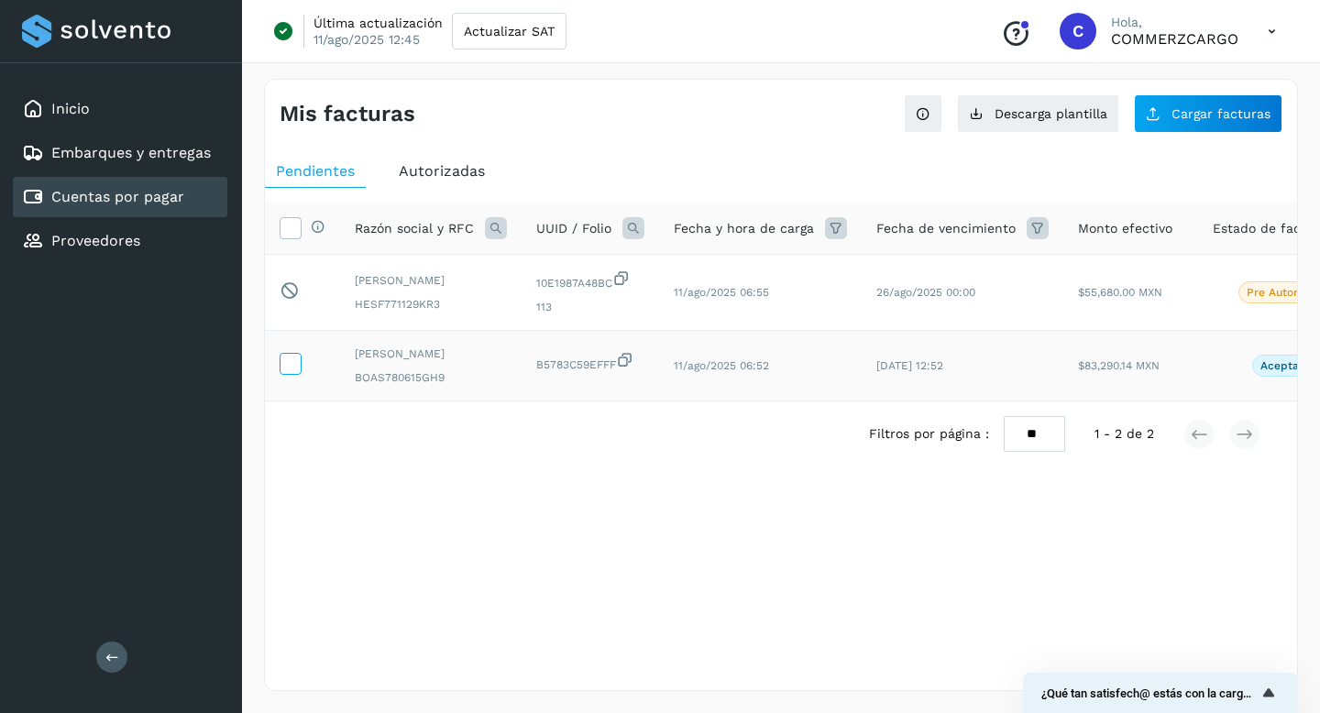
click at [290, 370] on icon at bounding box center [290, 362] width 19 height 19
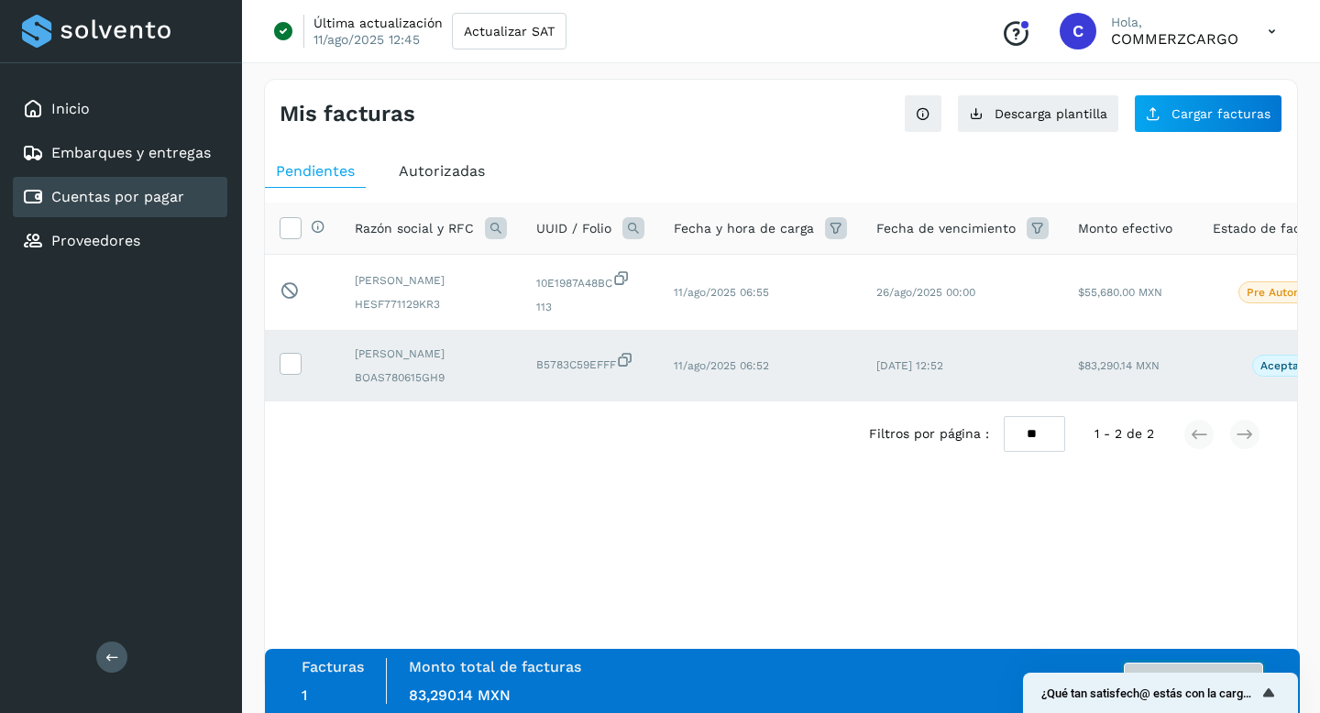
click at [1168, 668] on button "Autorizar facturas" at bounding box center [1193, 681] width 139 height 37
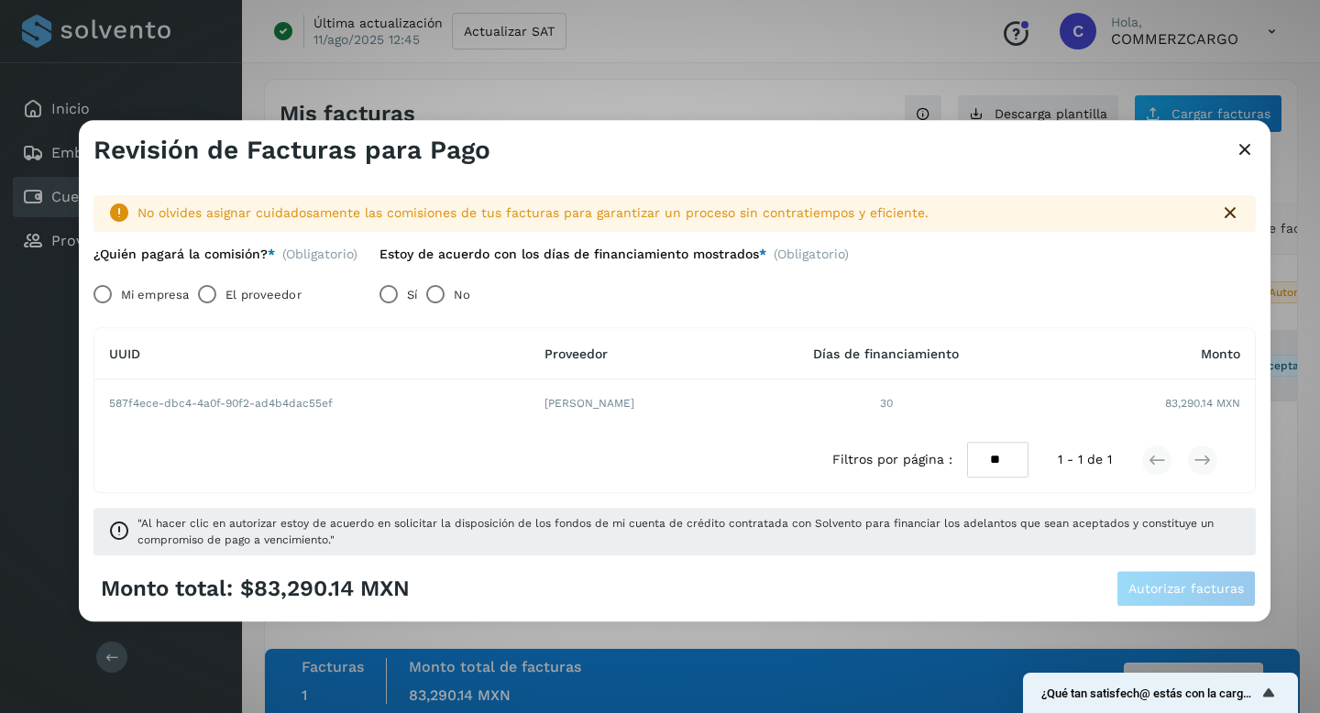
click at [1246, 151] on icon at bounding box center [1245, 150] width 22 height 19
